Goal: Obtain resource: Download file/media

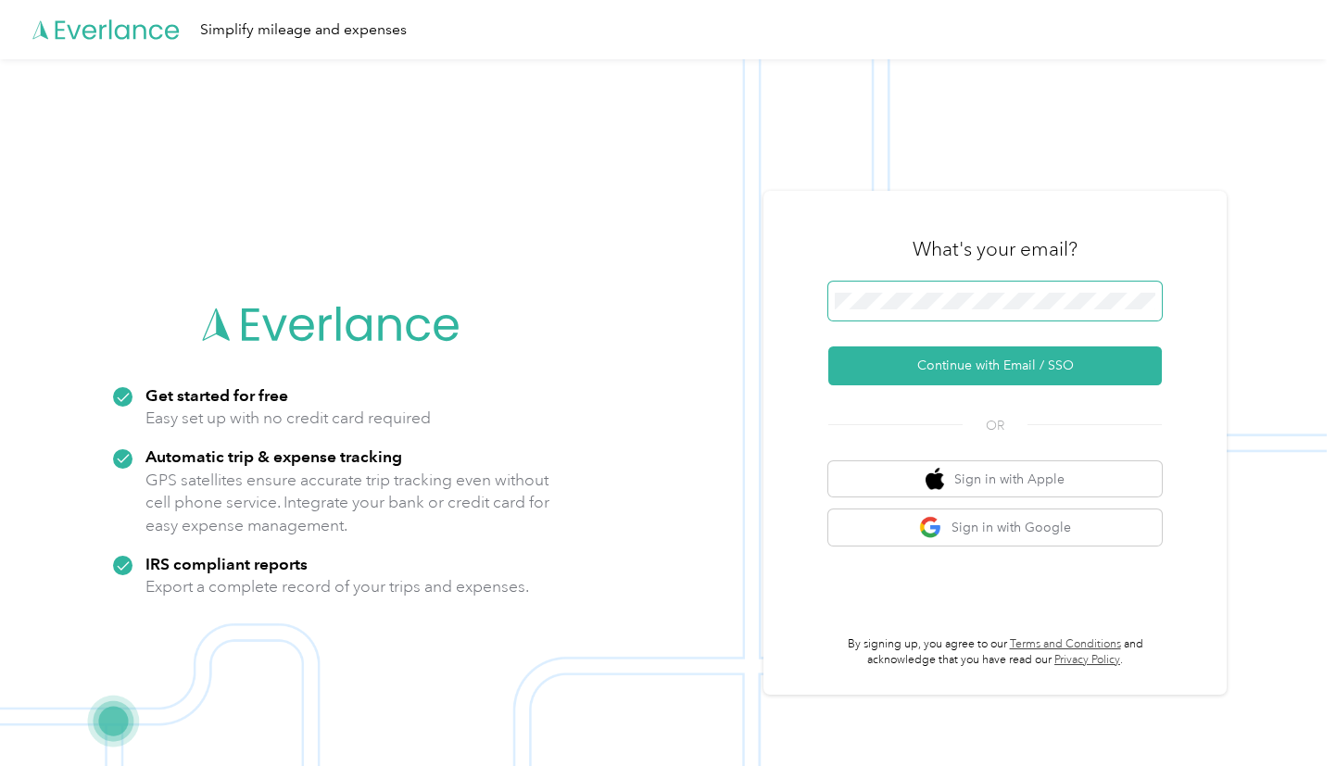
click at [974, 292] on span at bounding box center [994, 301] width 333 height 39
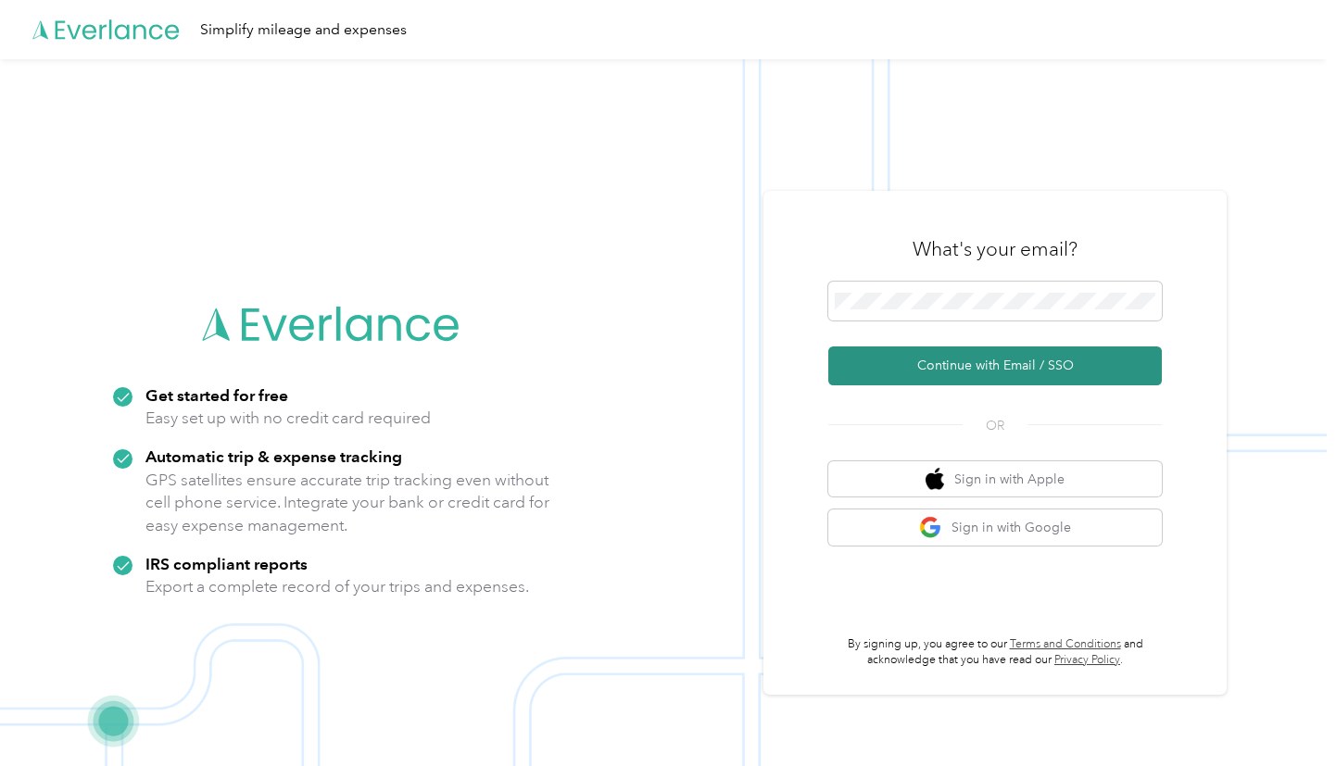
click at [943, 364] on button "Continue with Email / SSO" at bounding box center [994, 365] width 333 height 39
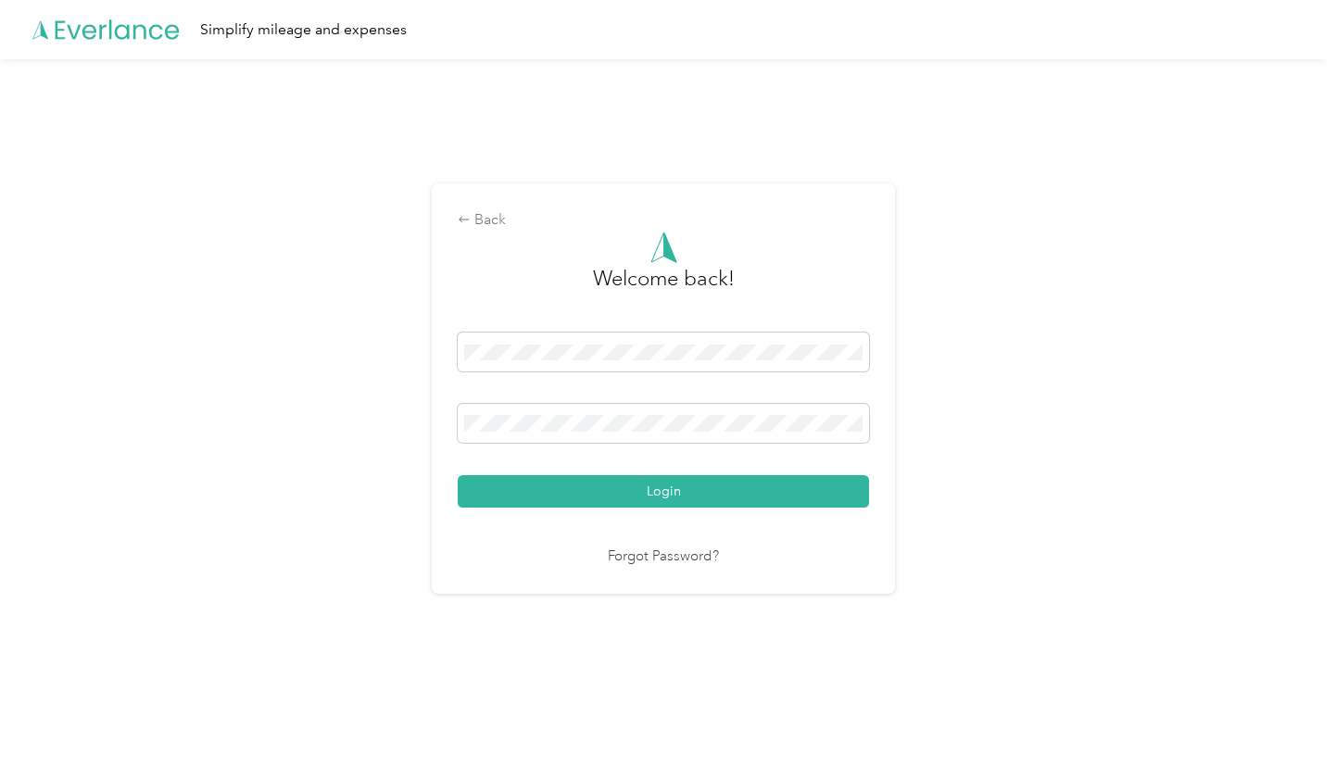
drag, startPoint x: 633, startPoint y: 475, endPoint x: 617, endPoint y: 483, distance: 17.4
click at [635, 491] on button "Login" at bounding box center [663, 491] width 411 height 32
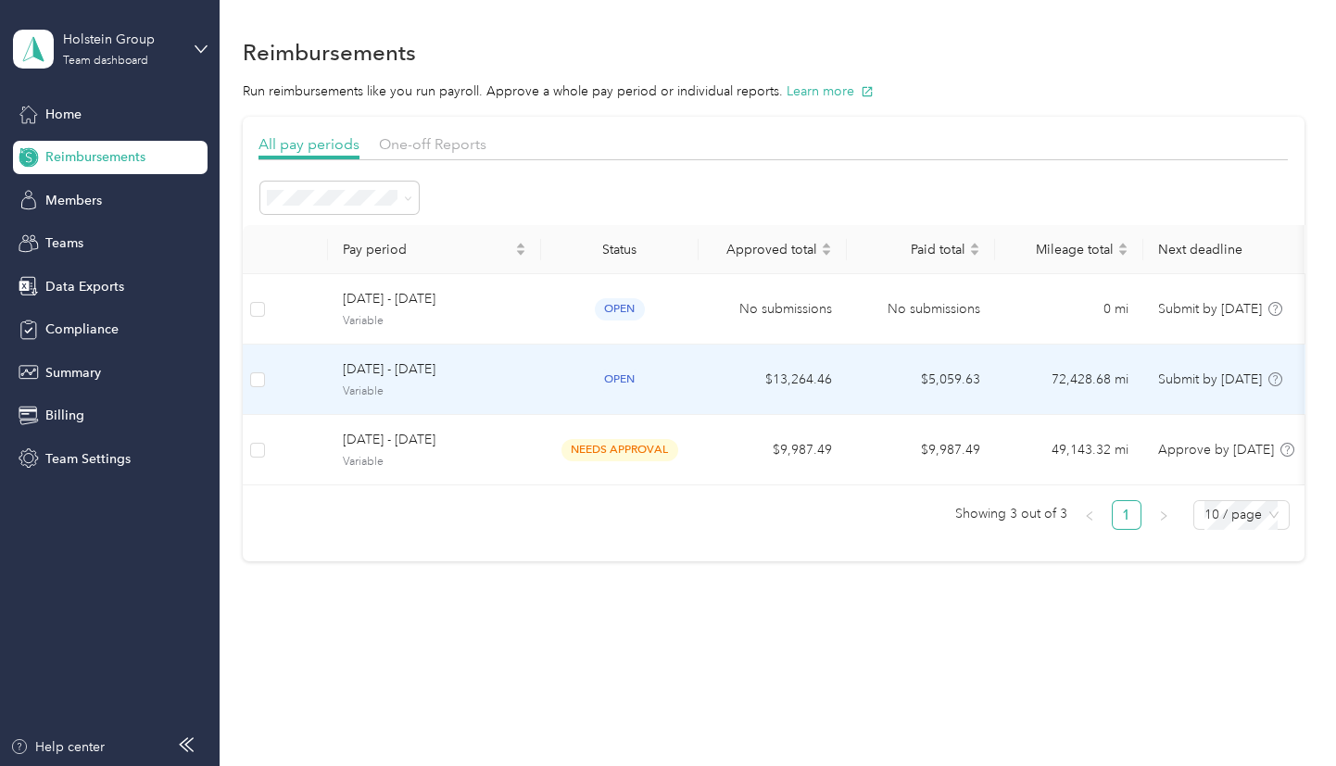
click at [775, 368] on td "$13,264.46" at bounding box center [772, 380] width 148 height 70
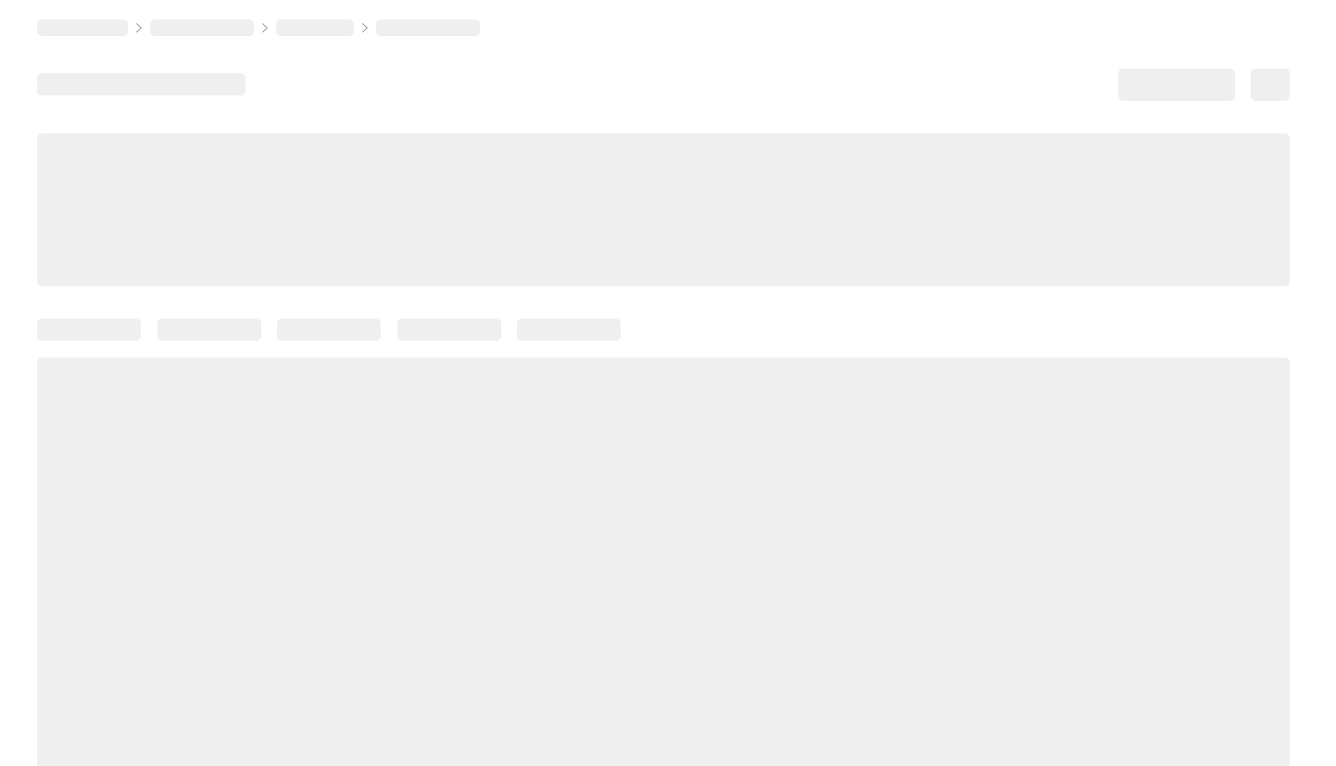
click at [775, 368] on div at bounding box center [663, 587] width 1252 height 459
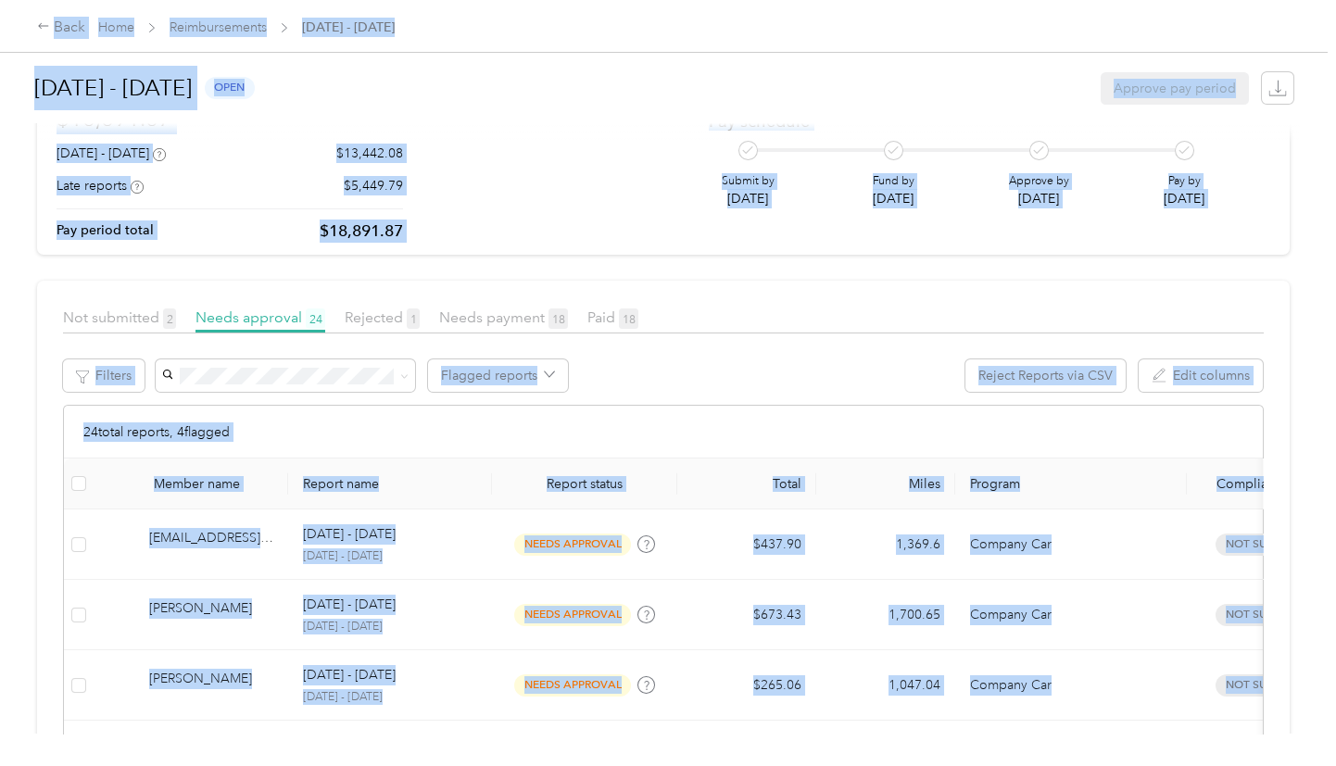
scroll to position [165, 0]
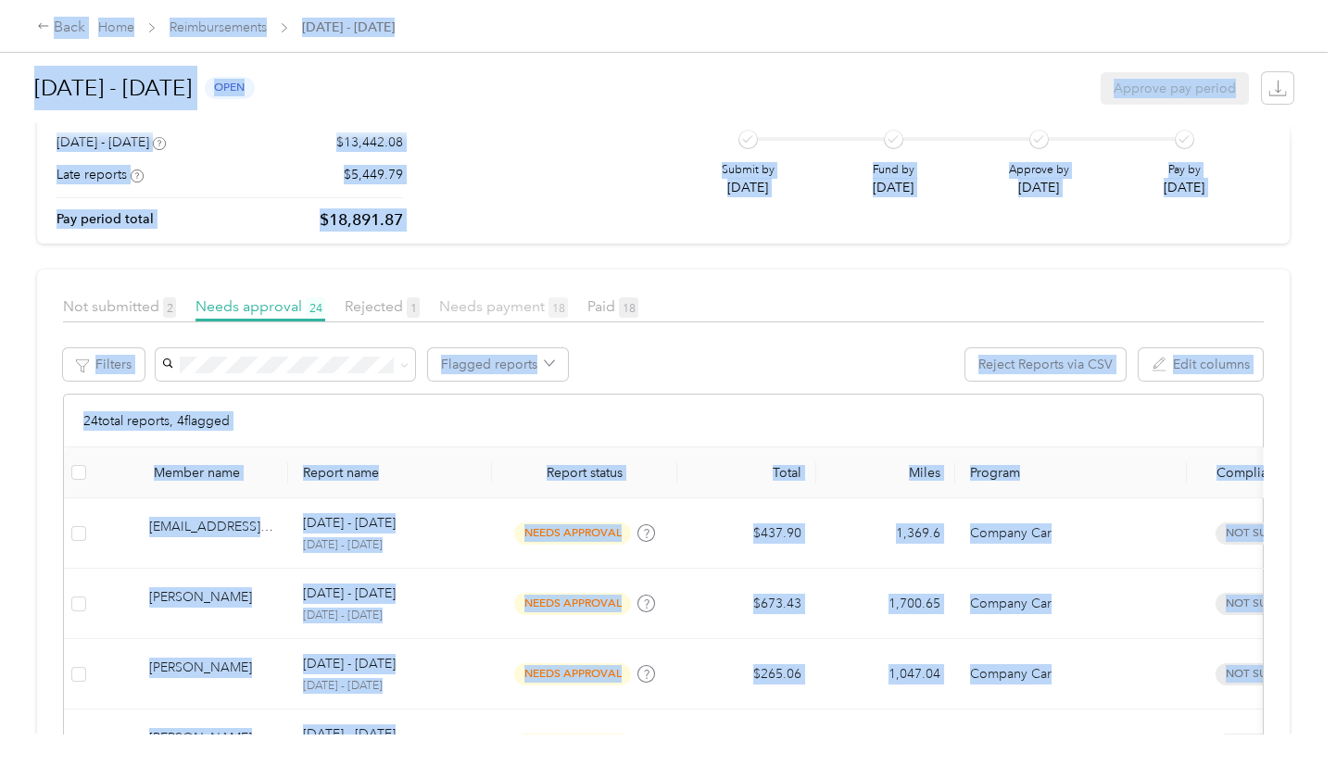
click at [509, 301] on span "Needs payment 18" at bounding box center [503, 306] width 129 height 18
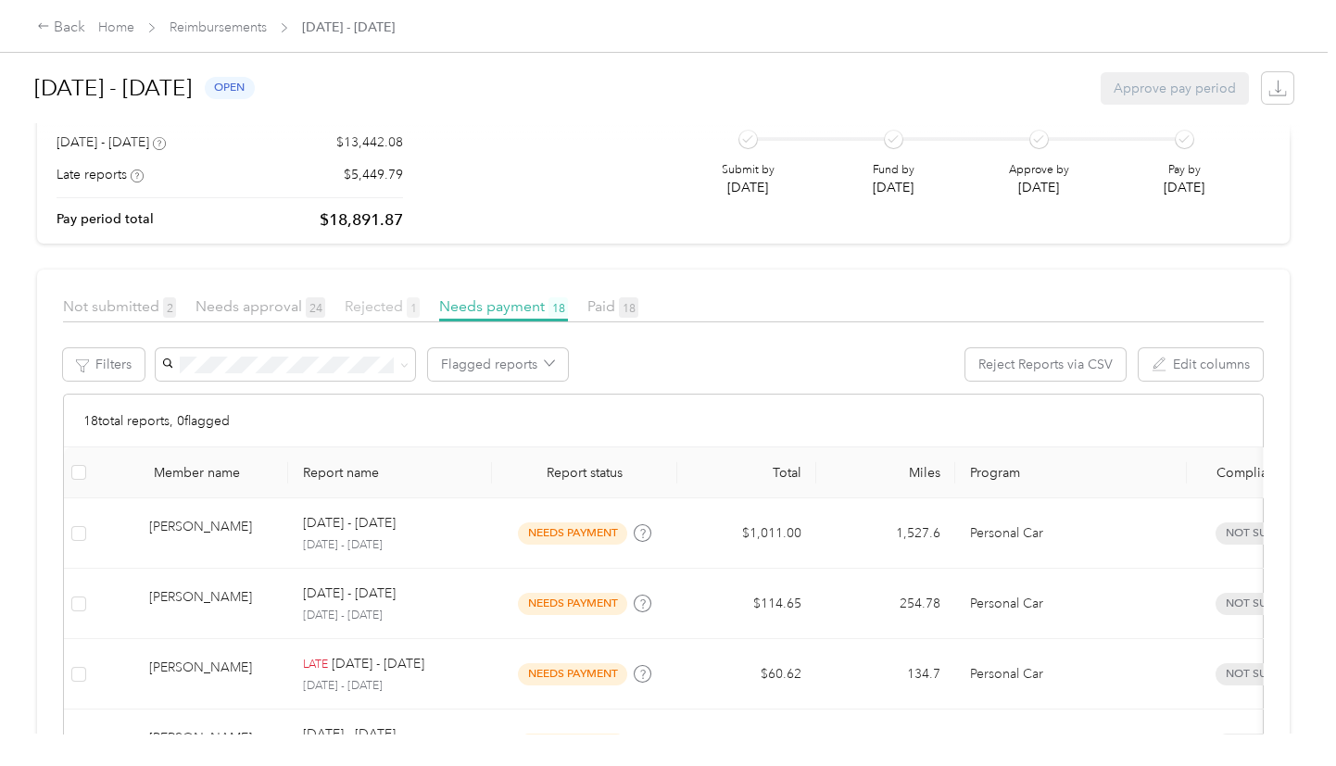
click at [349, 304] on span "Rejected 1" at bounding box center [382, 306] width 75 height 18
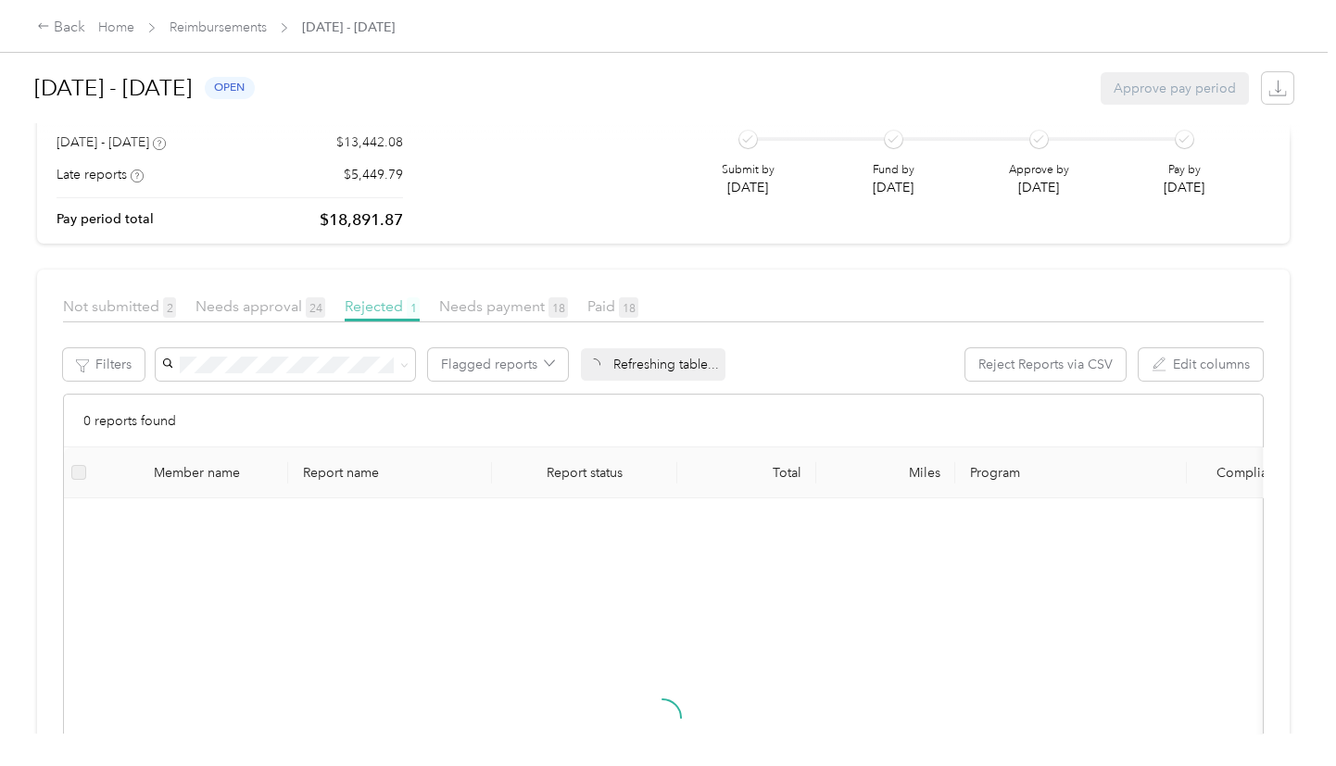
scroll to position [110, 0]
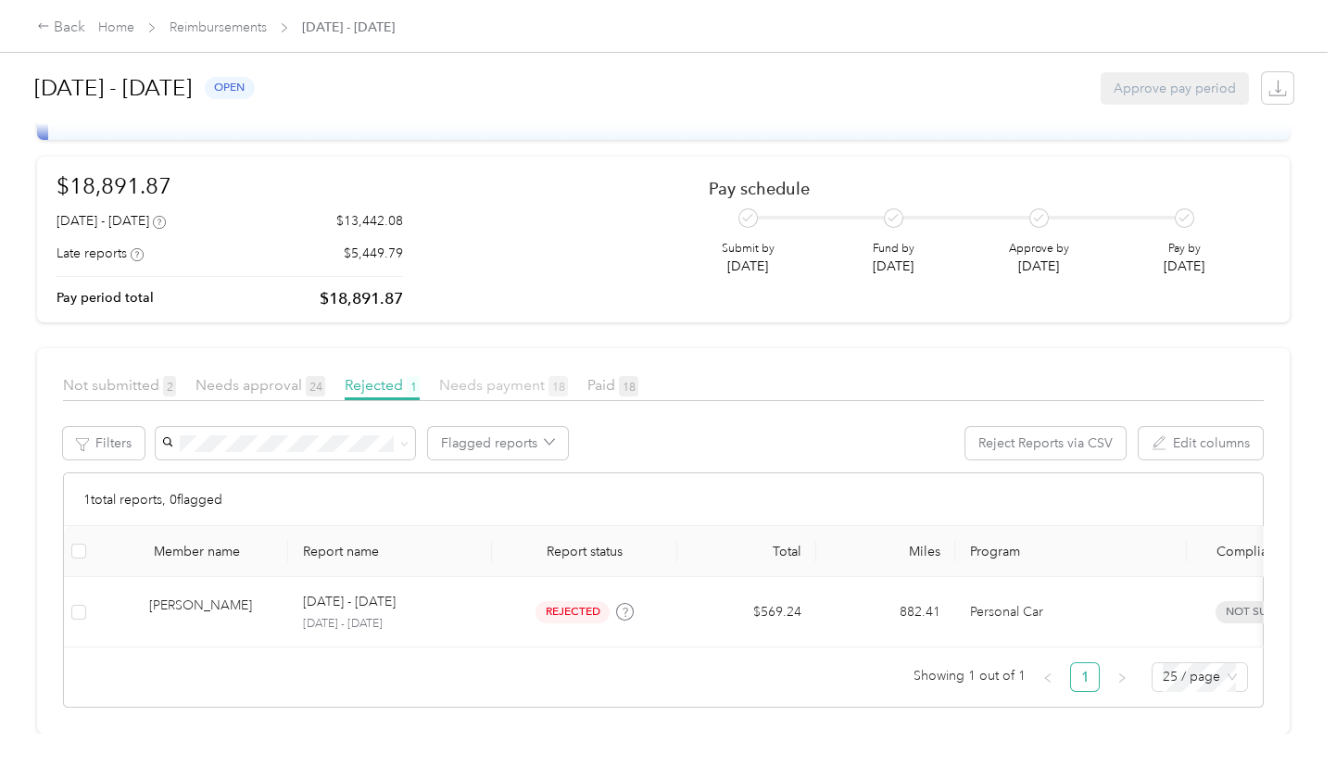
click at [507, 376] on span "Needs payment 18" at bounding box center [503, 385] width 129 height 18
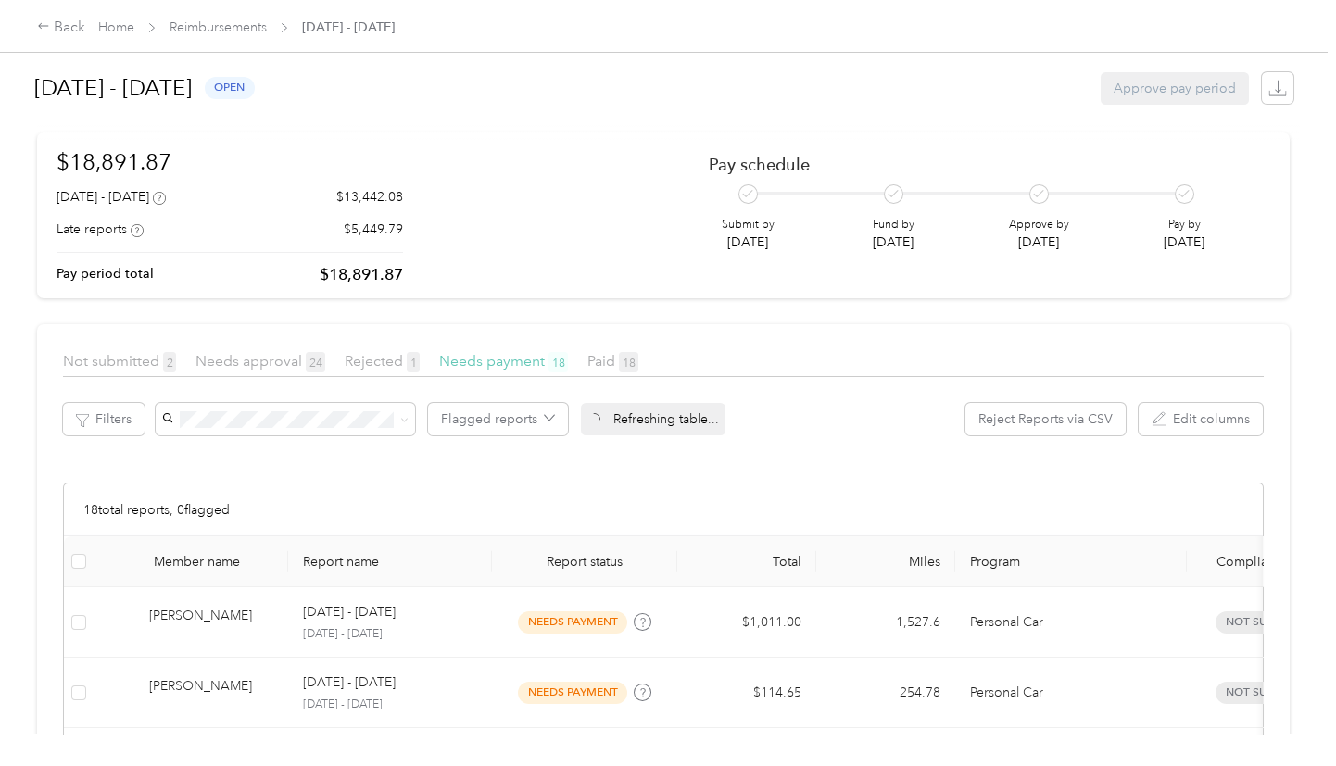
scroll to position [165, 0]
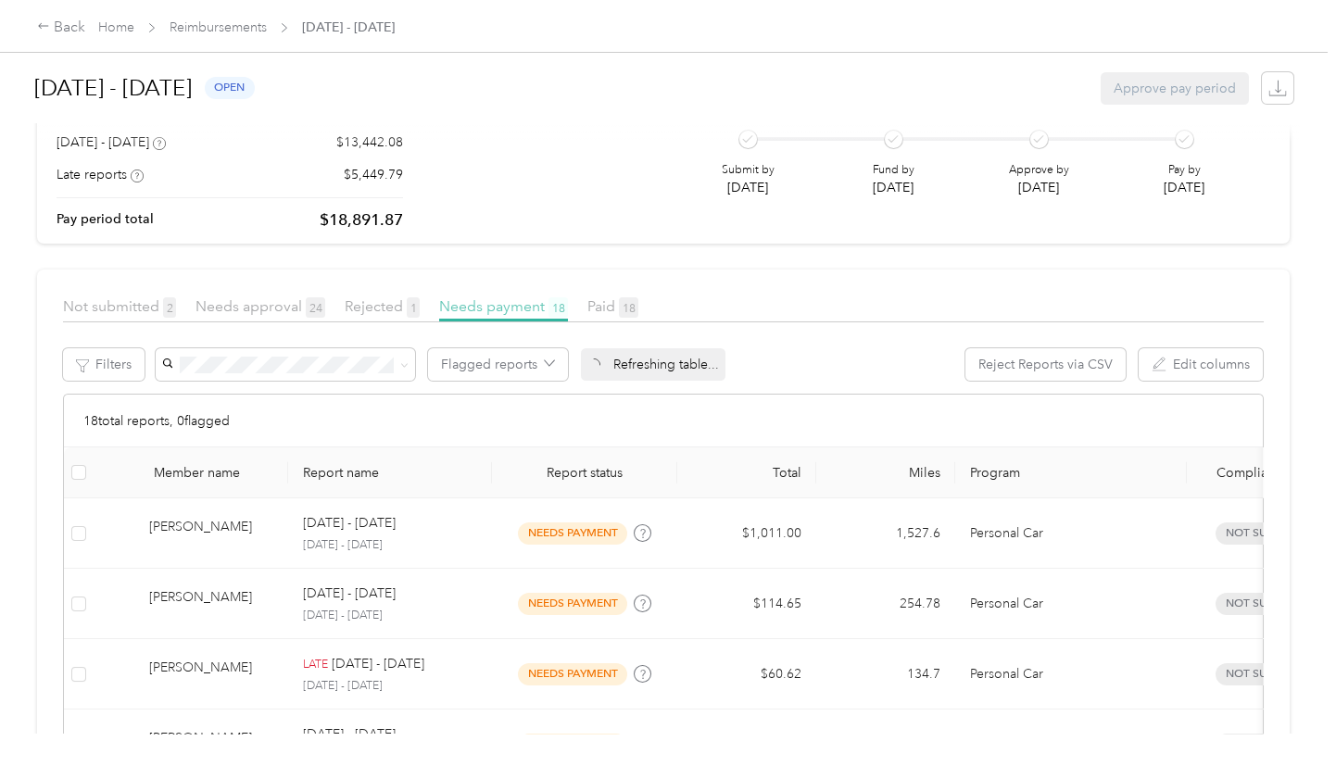
click at [531, 314] on span "Needs payment 18" at bounding box center [503, 306] width 129 height 18
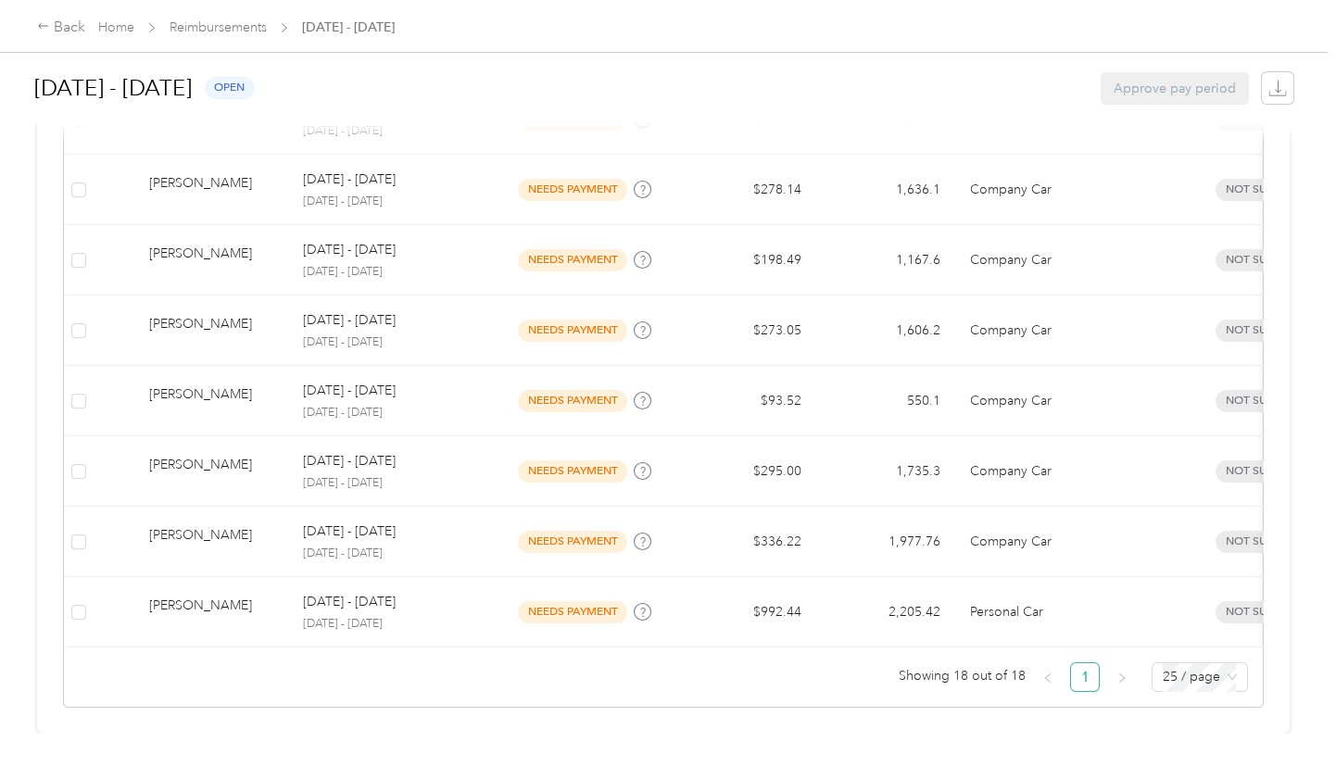
scroll to position [1304, 0]
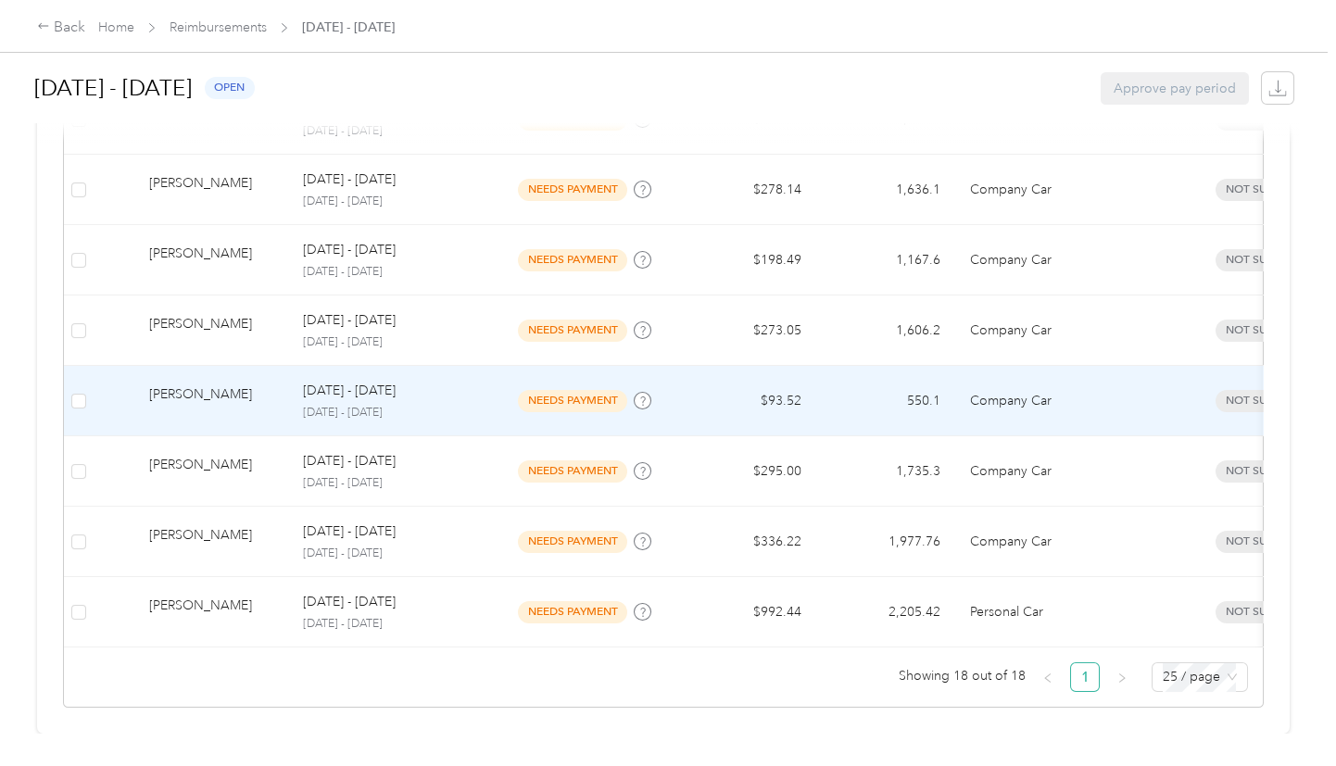
click at [349, 381] on p "[DATE] - [DATE]" at bounding box center [349, 391] width 93 height 20
click at [349, 375] on div at bounding box center [668, 383] width 1336 height 766
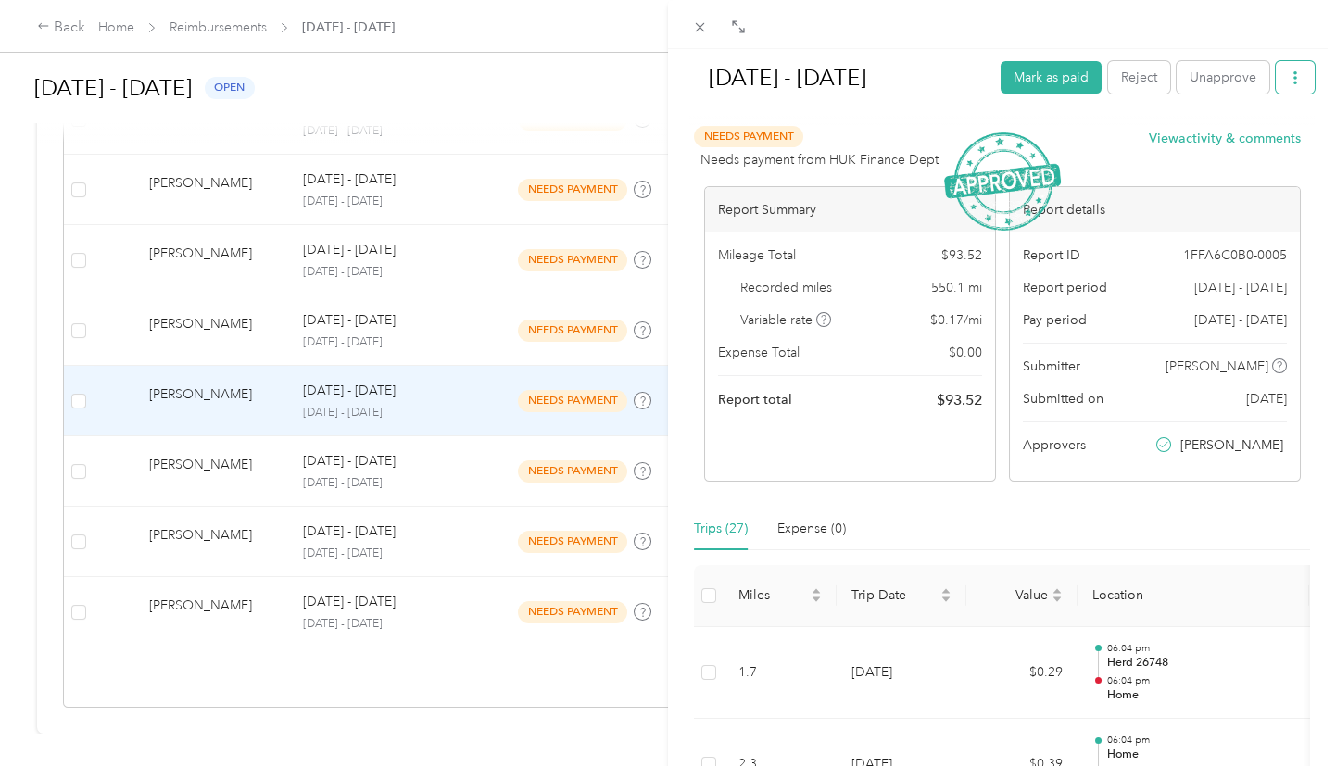
click at [1289, 83] on icon "button" at bounding box center [1295, 77] width 13 height 13
click at [1182, 142] on icon at bounding box center [1186, 145] width 13 height 13
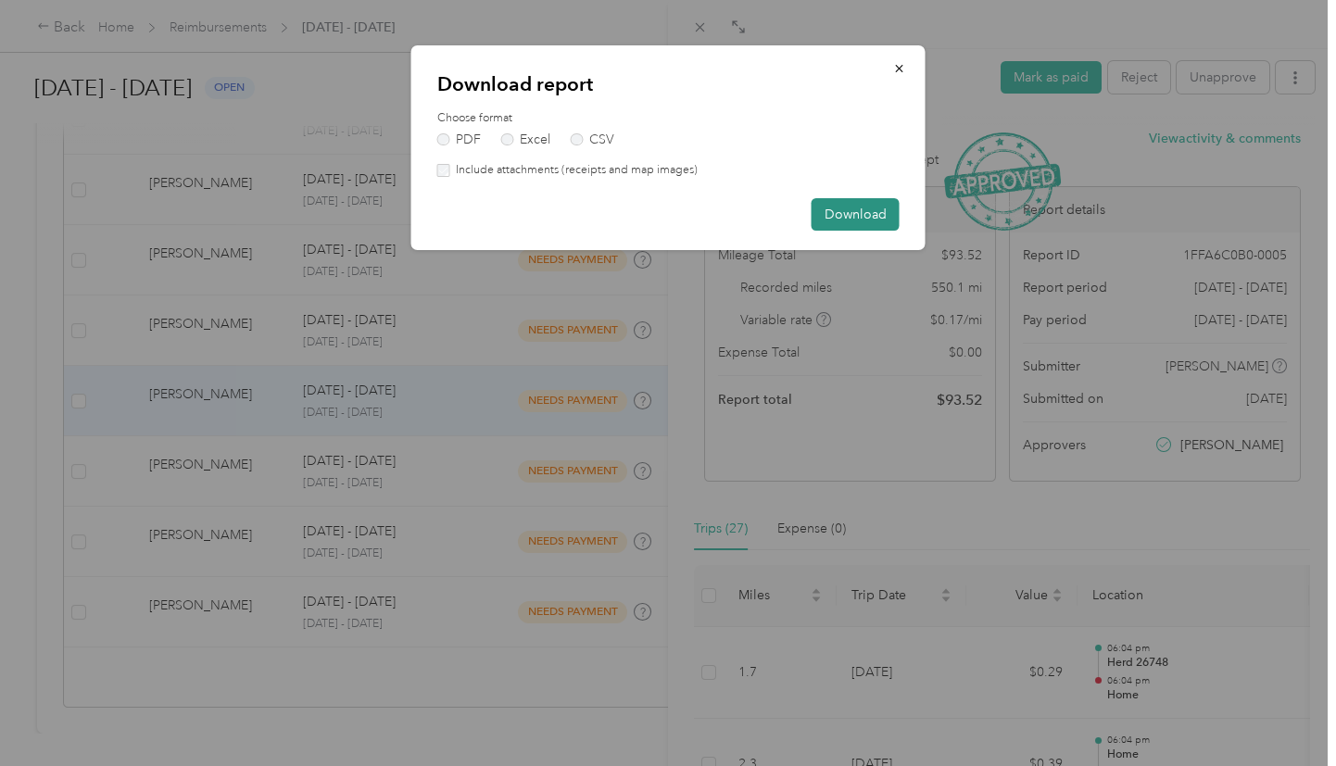
click at [852, 213] on button "Download" at bounding box center [856, 214] width 88 height 32
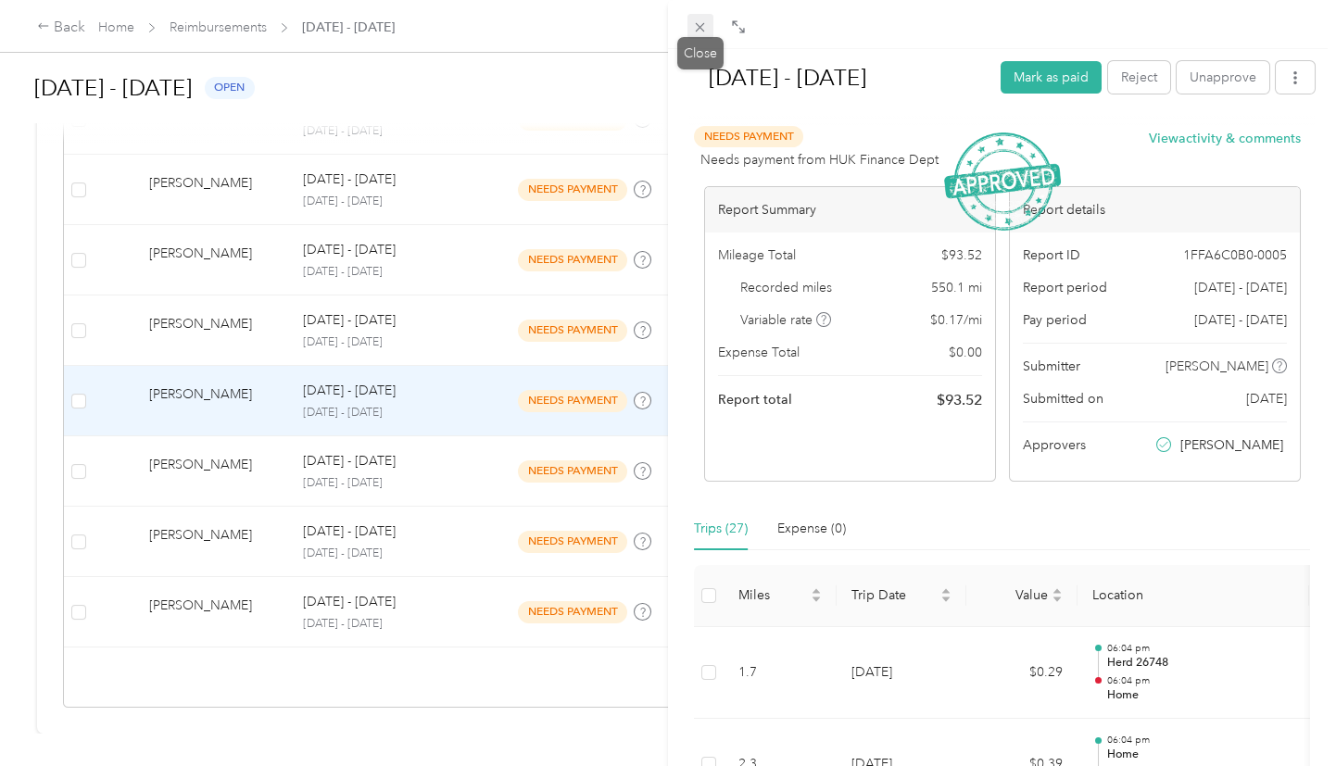
click at [705, 23] on icon at bounding box center [700, 27] width 16 height 16
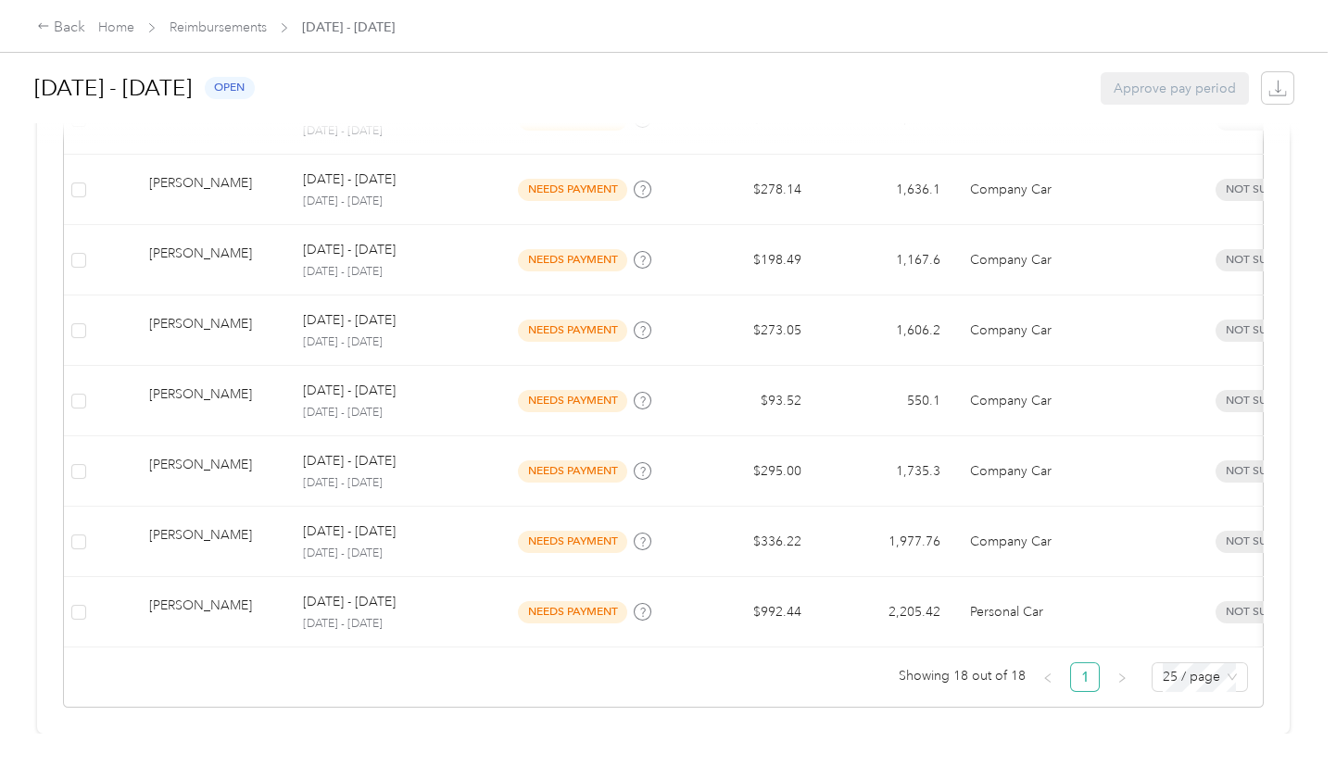
click at [241, 38] on div "Back Home Reimbursements [DATE] - [DATE]" at bounding box center [216, 28] width 358 height 22
click at [239, 20] on link "Reimbursements" at bounding box center [218, 27] width 97 height 16
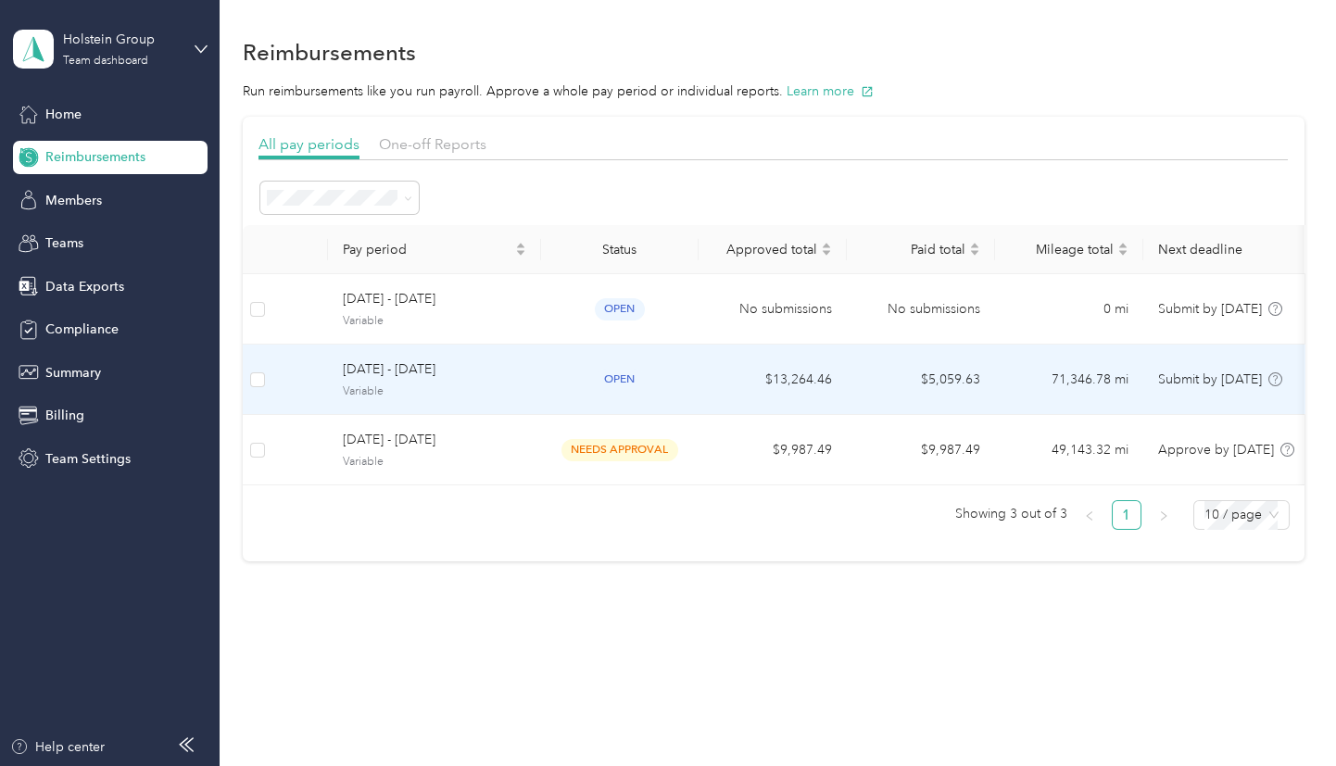
click at [779, 380] on td "$13,264.46" at bounding box center [772, 380] width 148 height 70
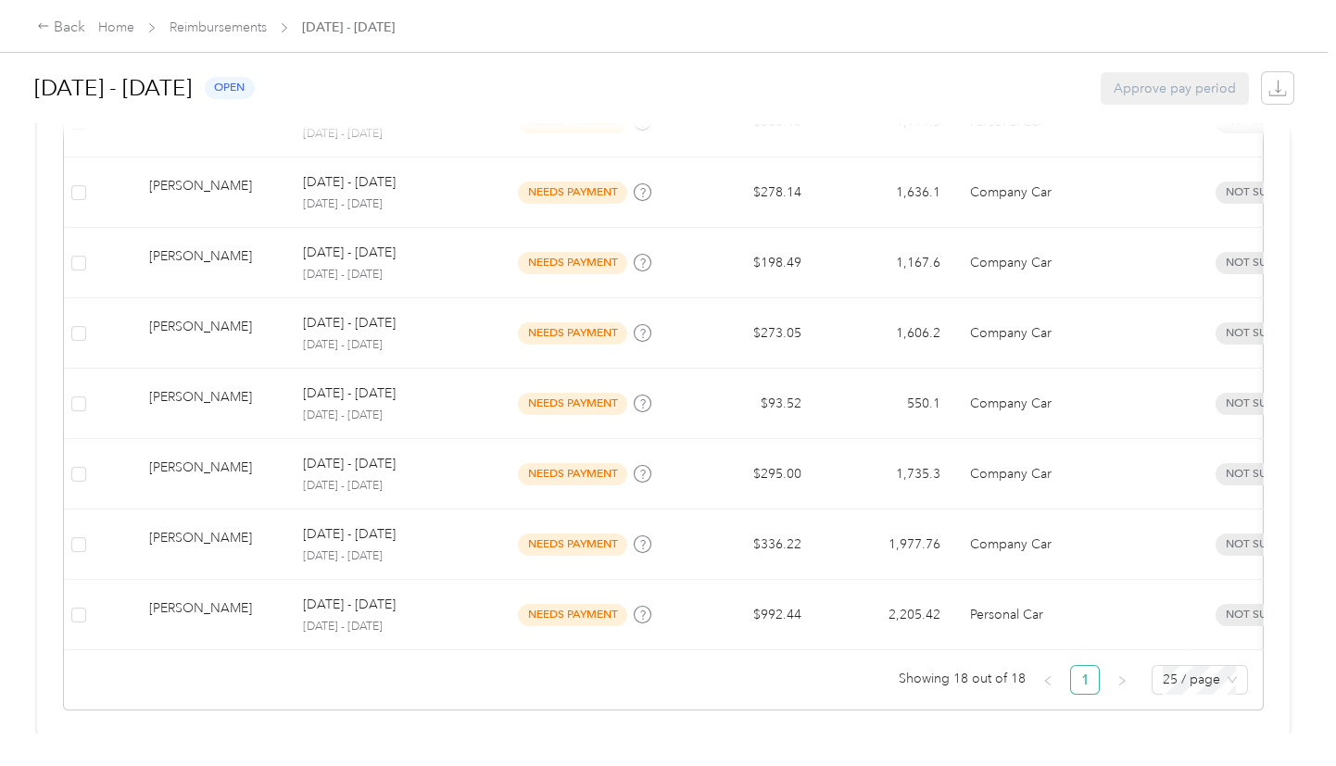
scroll to position [1304, 0]
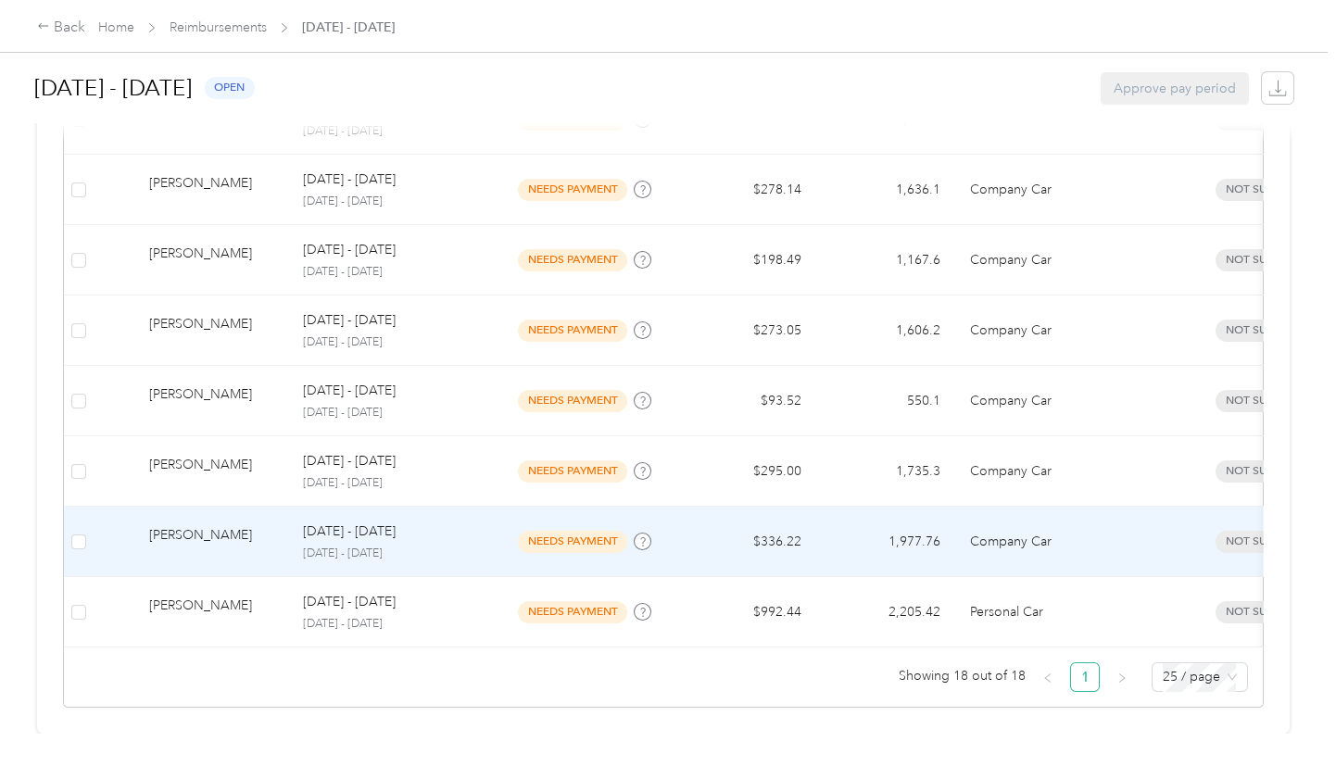
click at [790, 522] on td "$336.22" at bounding box center [746, 542] width 139 height 70
click at [790, 765] on div at bounding box center [663, 766] width 1327 height 0
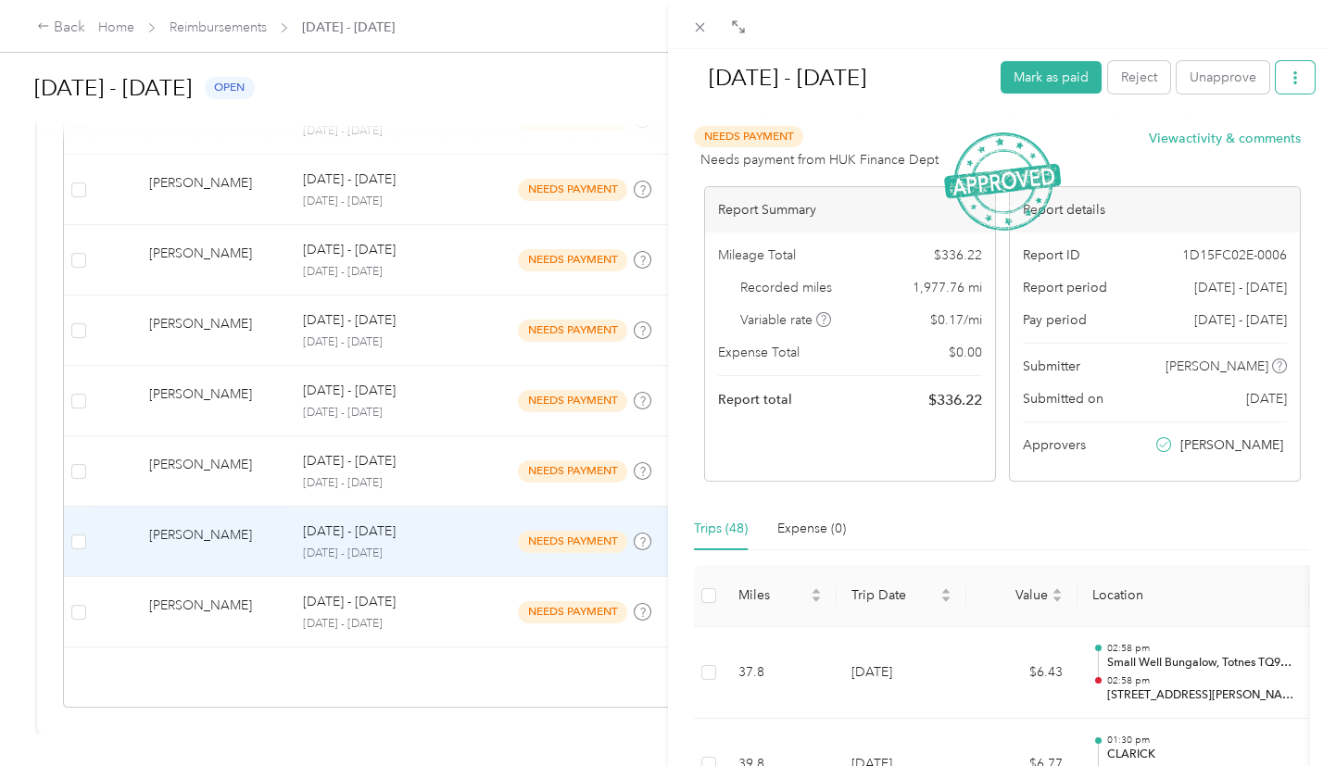
click at [1289, 74] on icon "button" at bounding box center [1295, 77] width 13 height 13
click at [1243, 139] on span "Download" at bounding box center [1230, 144] width 61 height 19
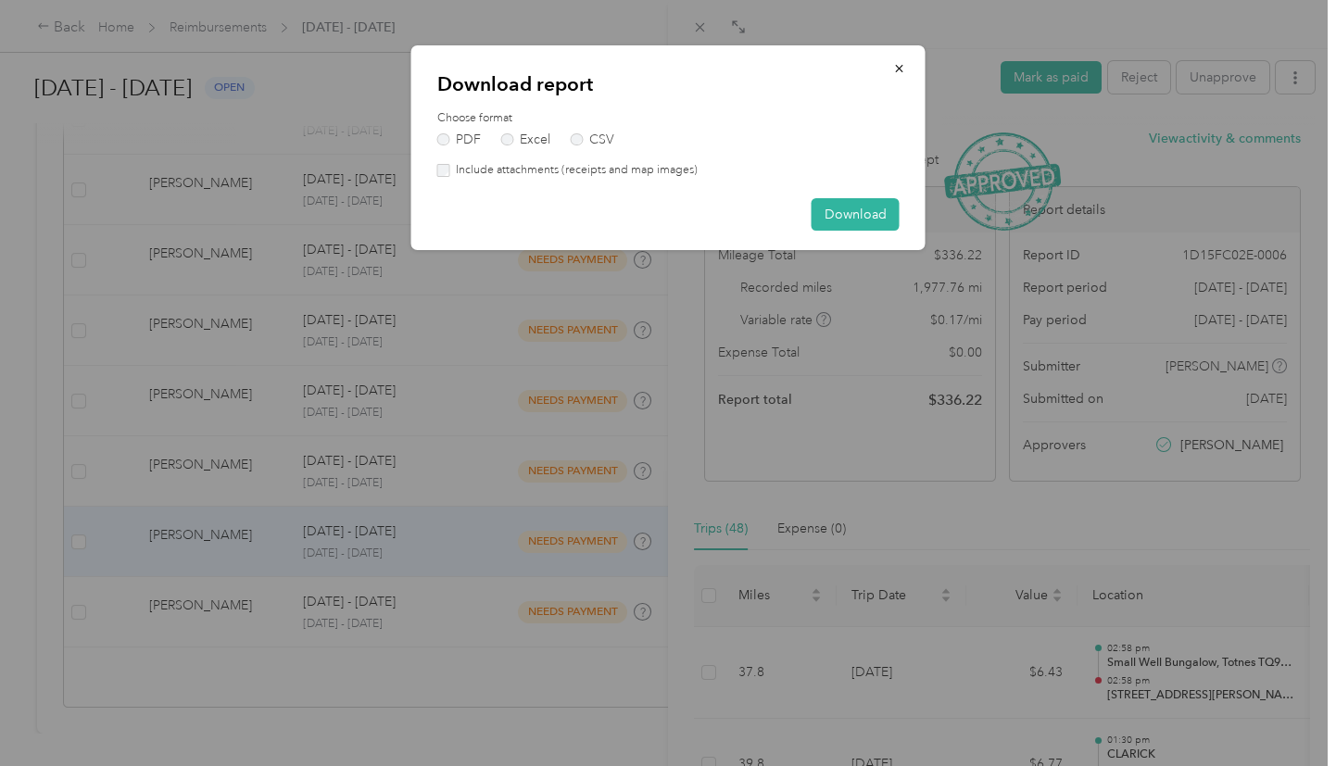
click at [447, 168] on div "Include attachments (receipts and map images)" at bounding box center [668, 170] width 462 height 17
click at [868, 221] on button "Download" at bounding box center [856, 214] width 88 height 32
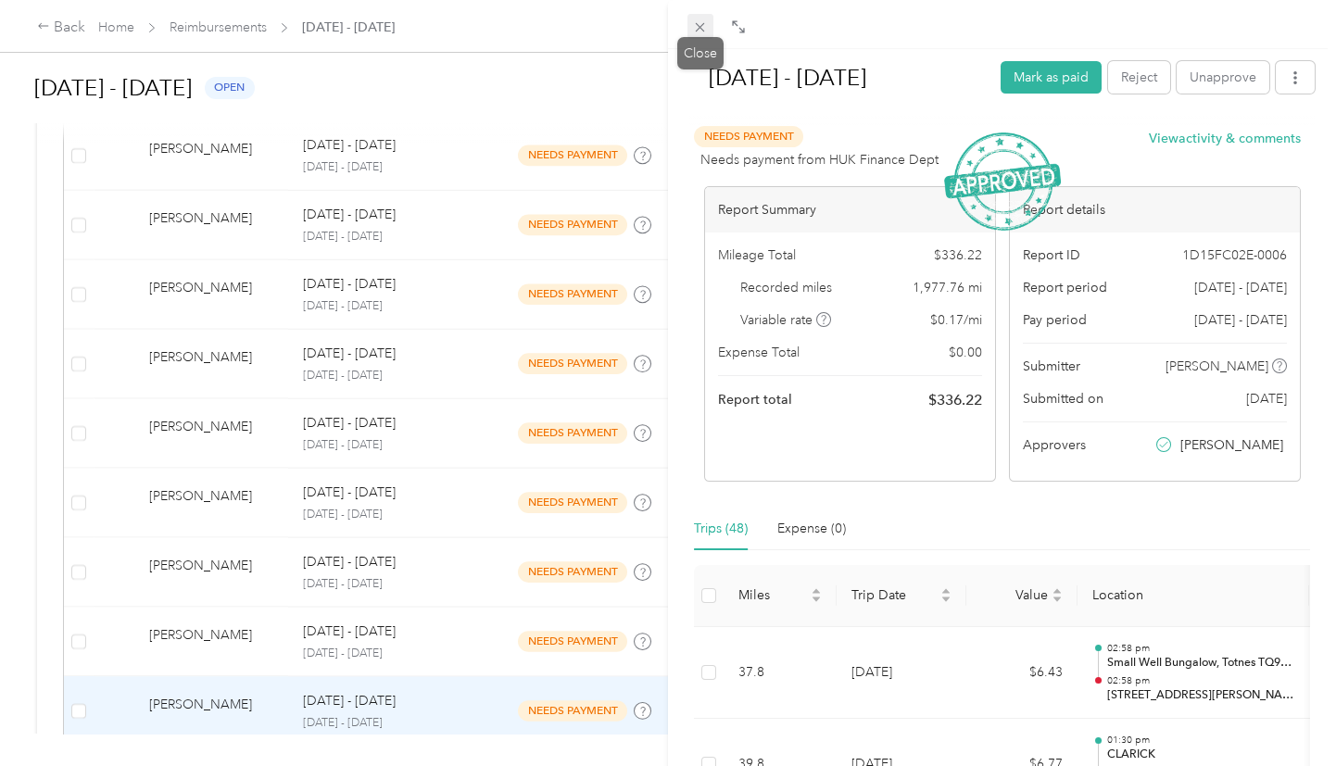
click at [688, 30] on span at bounding box center [700, 27] width 26 height 26
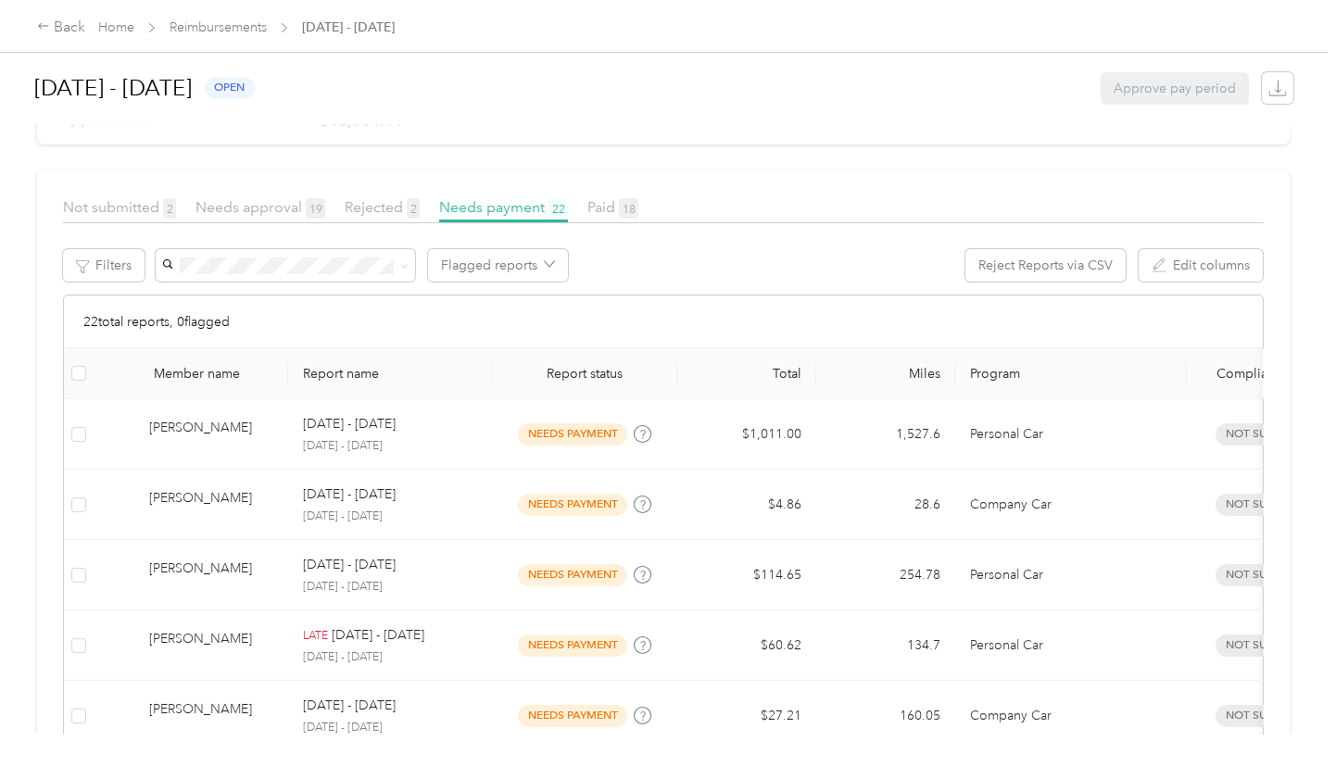
scroll to position [262, 0]
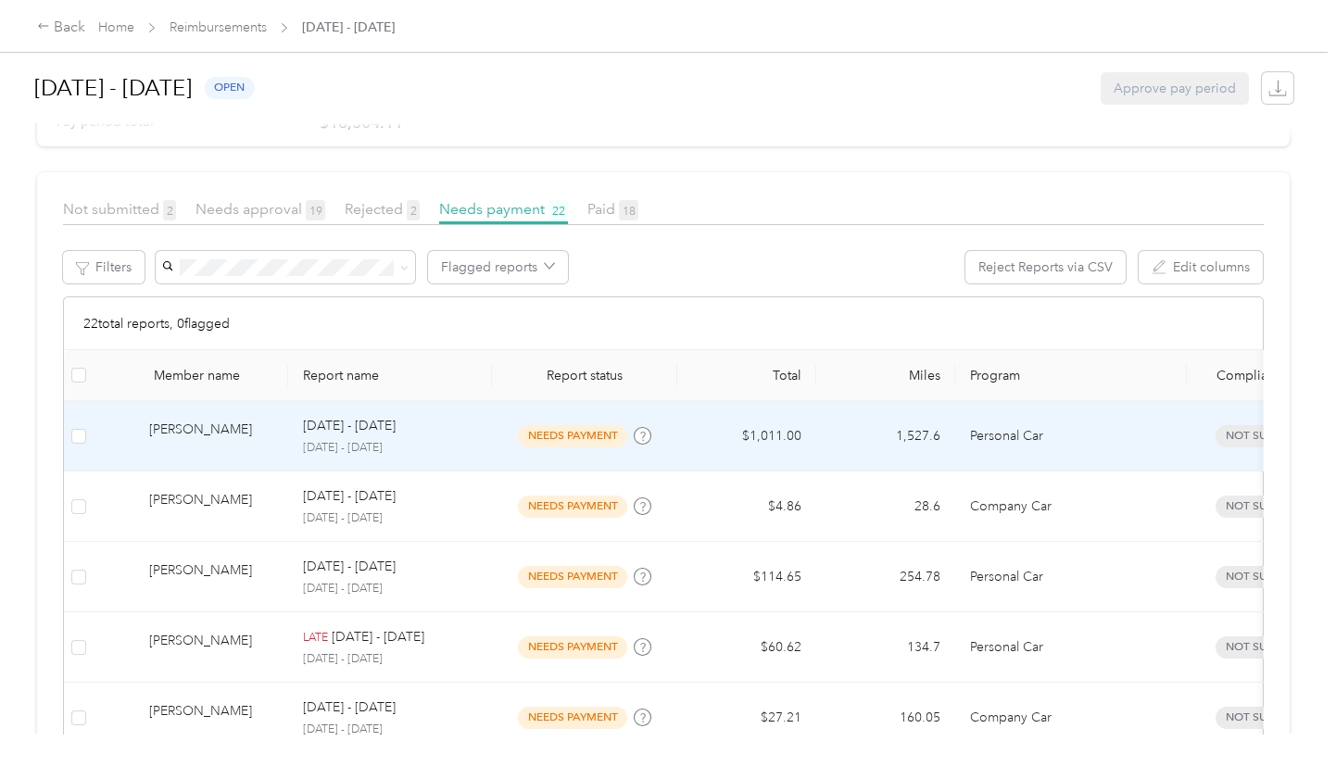
click at [793, 439] on td "$1,011.00" at bounding box center [746, 436] width 139 height 70
click at [793, 765] on div at bounding box center [663, 766] width 1327 height 0
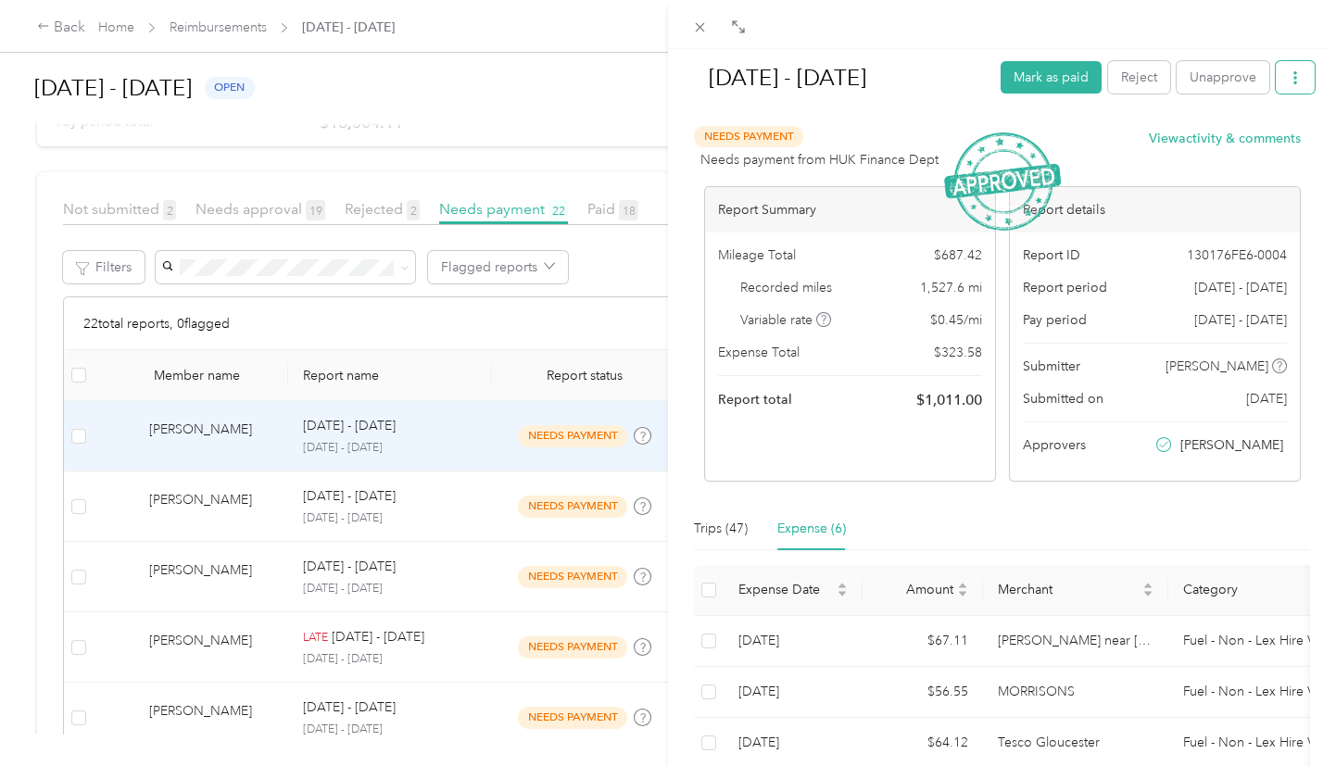
click at [1285, 87] on button "button" at bounding box center [1295, 77] width 39 height 32
click at [1213, 143] on span "Download" at bounding box center [1230, 144] width 61 height 19
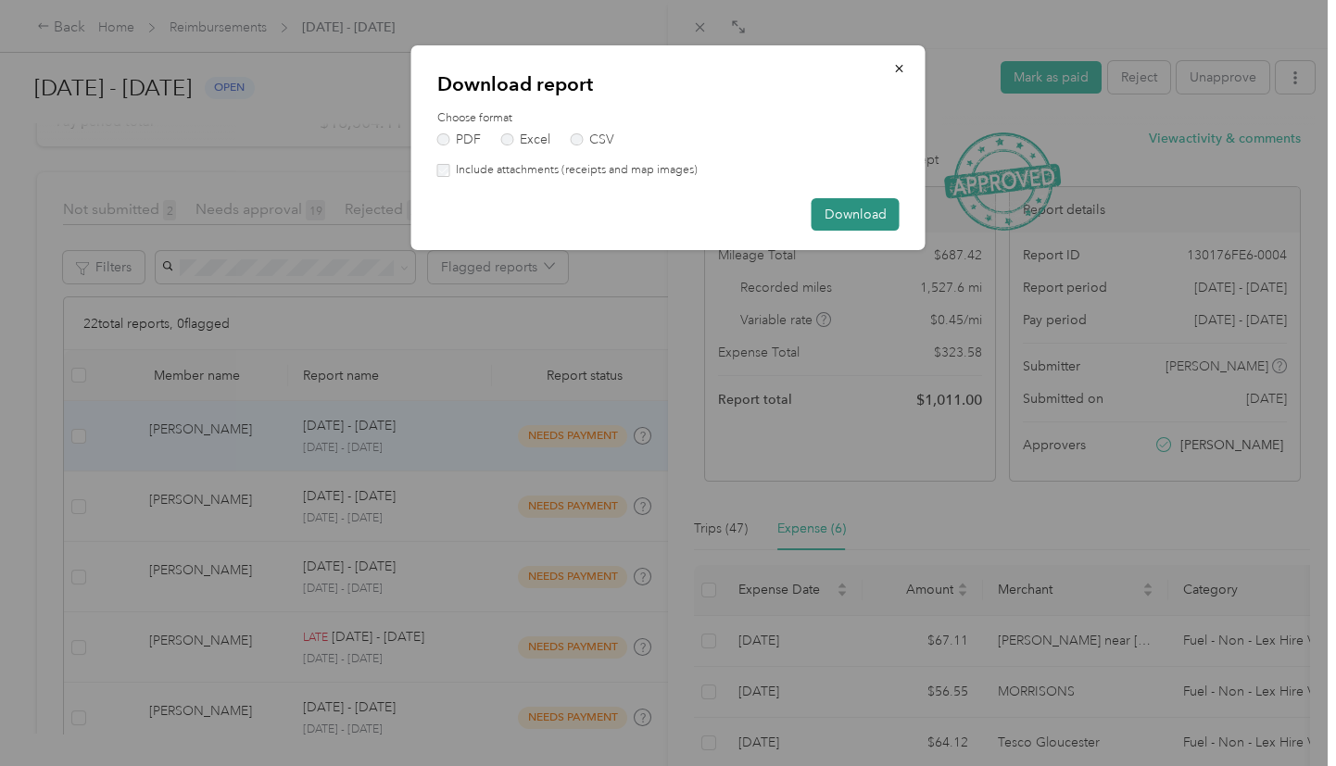
click at [850, 218] on button "Download" at bounding box center [856, 214] width 88 height 32
